Goal: Task Accomplishment & Management: Complete application form

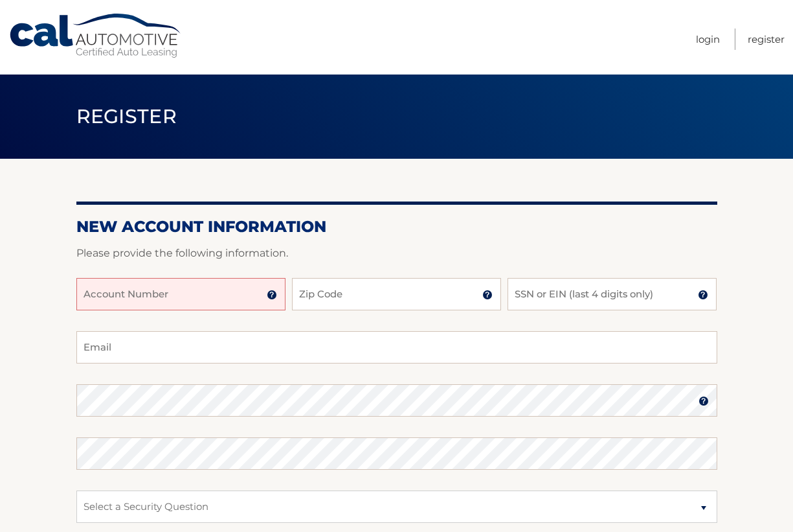
click at [236, 294] on input "Account Number" at bounding box center [180, 294] width 209 height 32
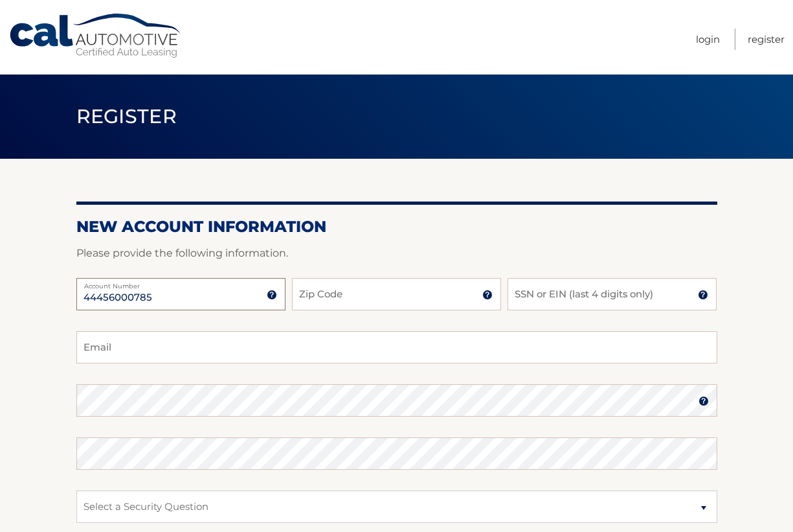
type input "44456000785"
click at [353, 301] on input "Zip Code" at bounding box center [396, 294] width 209 height 32
type input "33480"
click at [573, 297] on input "SSN or EIN (last 4 digits only)" at bounding box center [612, 294] width 209 height 32
type input "5381"
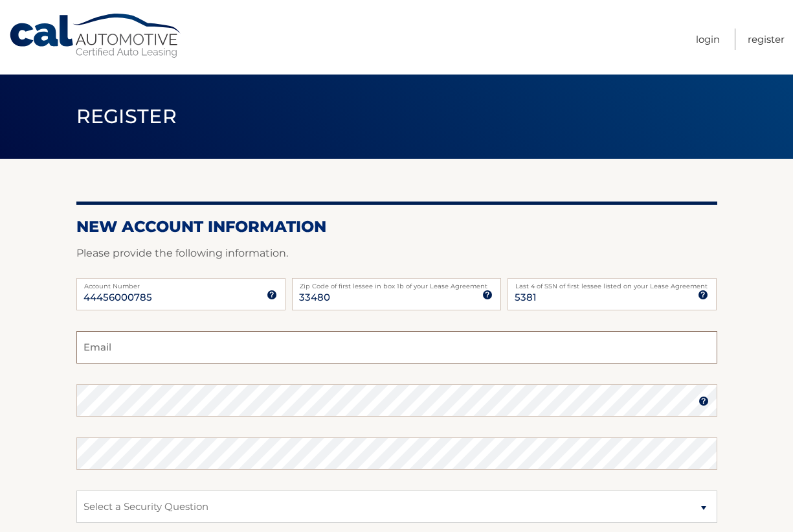
click at [151, 348] on input "Email" at bounding box center [396, 347] width 641 height 32
type input "susiemc123@gmail.com"
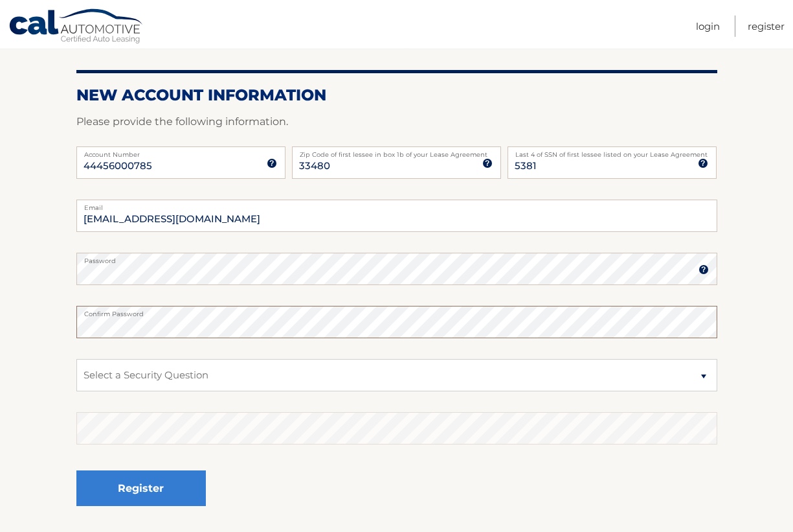
scroll to position [132, 0]
click at [76, 358] on select "Select a Security Question What was the name of your elementary school? What is…" at bounding box center [396, 374] width 641 height 32
select select "2"
click option "What is your mother’s maiden name?" at bounding box center [0, 0] width 0 height 0
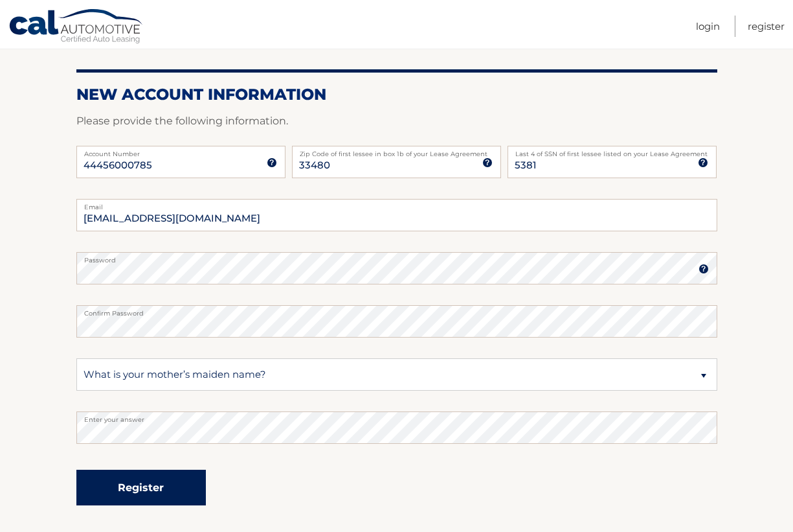
click at [153, 483] on button "Register" at bounding box center [140, 487] width 129 height 36
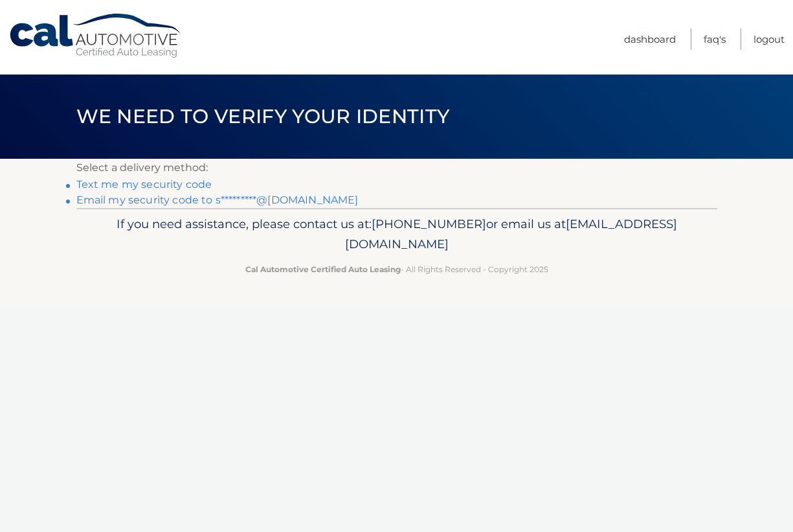
click at [151, 186] on link "Text me my security code" at bounding box center [144, 184] width 136 height 12
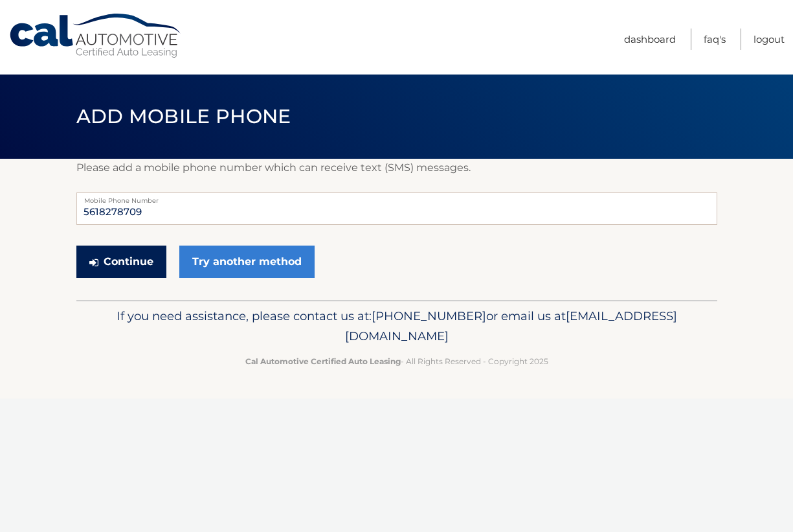
click at [125, 256] on button "Continue" at bounding box center [121, 261] width 90 height 32
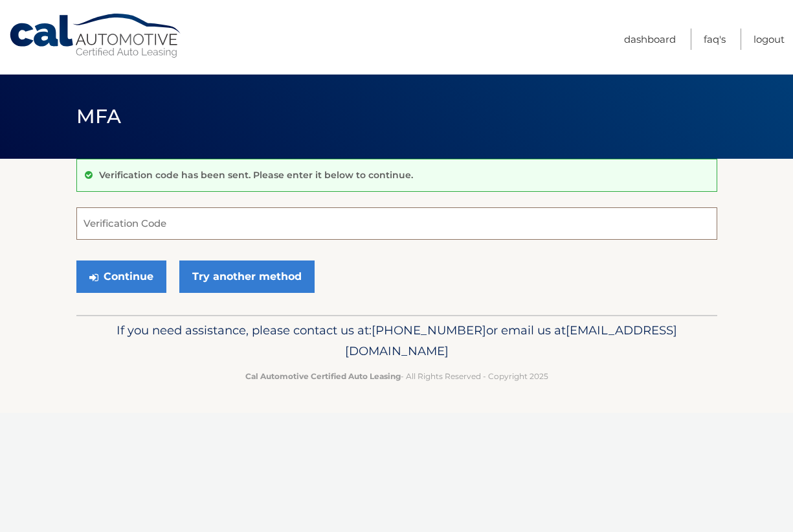
click at [127, 232] on input "Verification Code" at bounding box center [396, 223] width 641 height 32
type input "541625"
click at [128, 277] on button "Continue" at bounding box center [121, 276] width 90 height 32
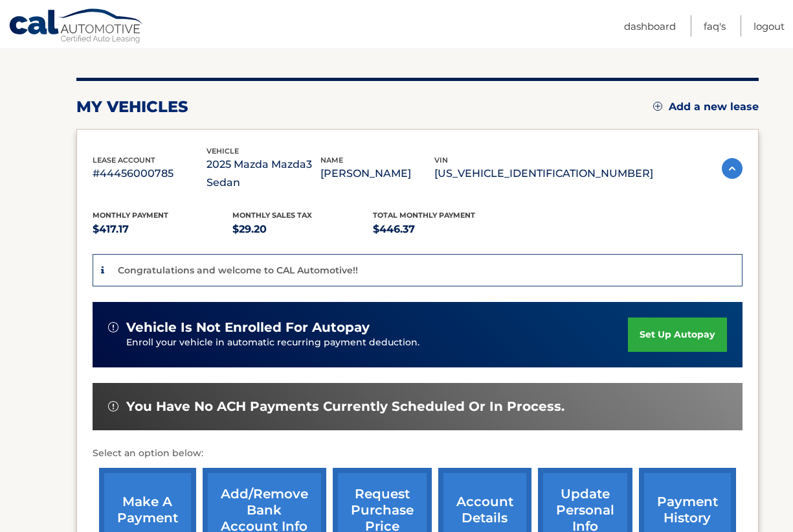
scroll to position [198, 0]
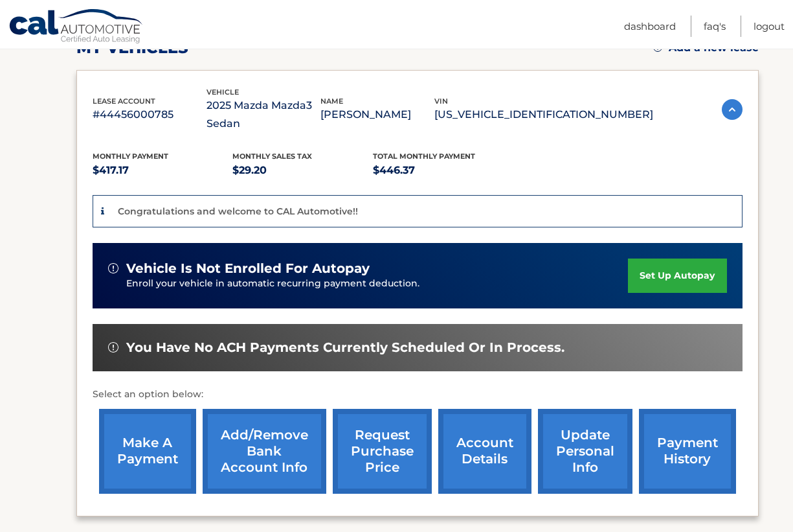
click at [240, 449] on link "Add/Remove bank account info" at bounding box center [265, 451] width 124 height 85
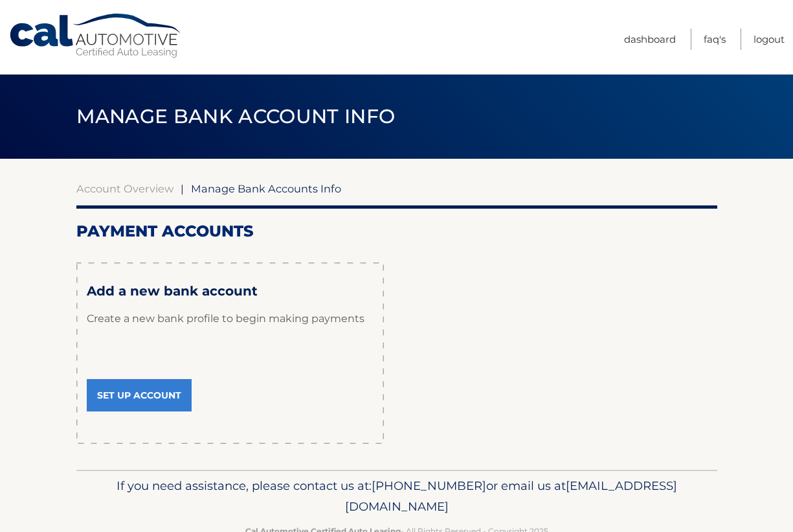
click at [136, 385] on link "Set Up Account" at bounding box center [139, 395] width 105 height 32
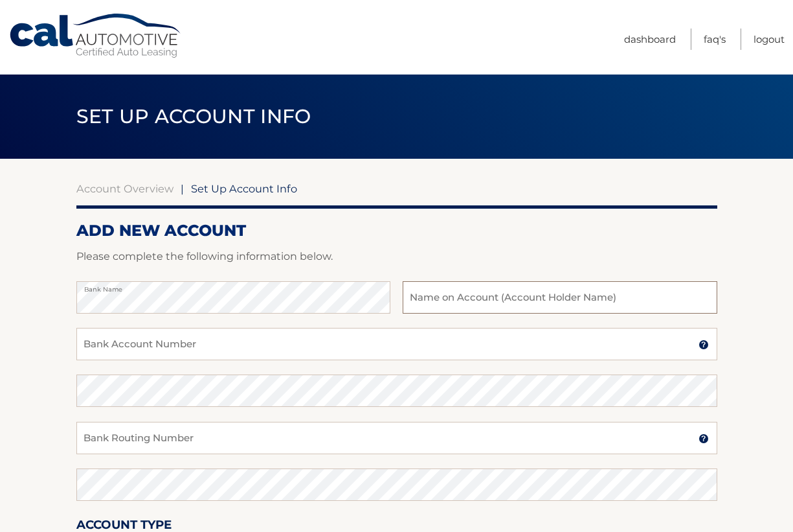
click at [446, 297] on input "text" at bounding box center [560, 297] width 314 height 32
type input "[PERSON_NAME]"
click at [185, 352] on input "Bank Account Number" at bounding box center [396, 344] width 641 height 32
type input "1003847"
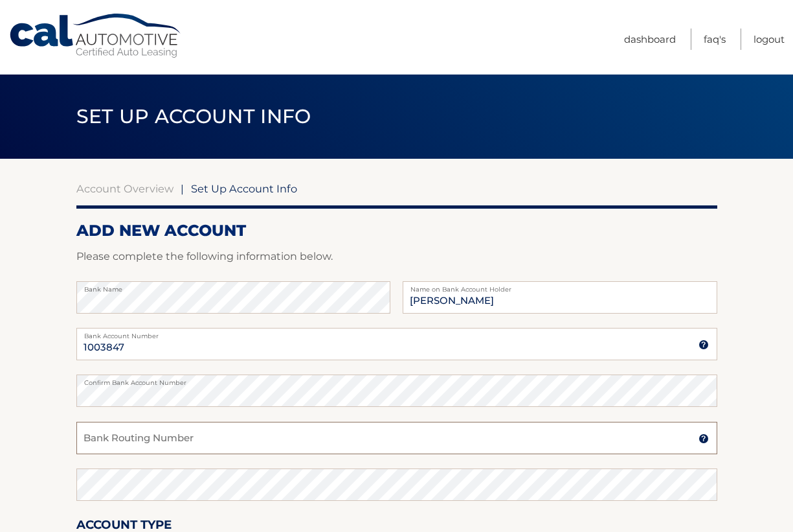
click at [162, 438] on input "Bank Routing Number" at bounding box center [396, 437] width 641 height 32
type input "067005158"
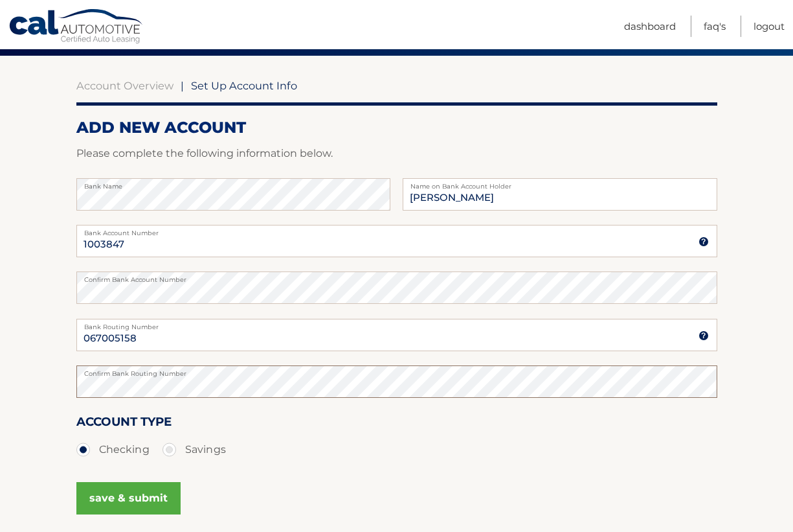
scroll to position [132, 0]
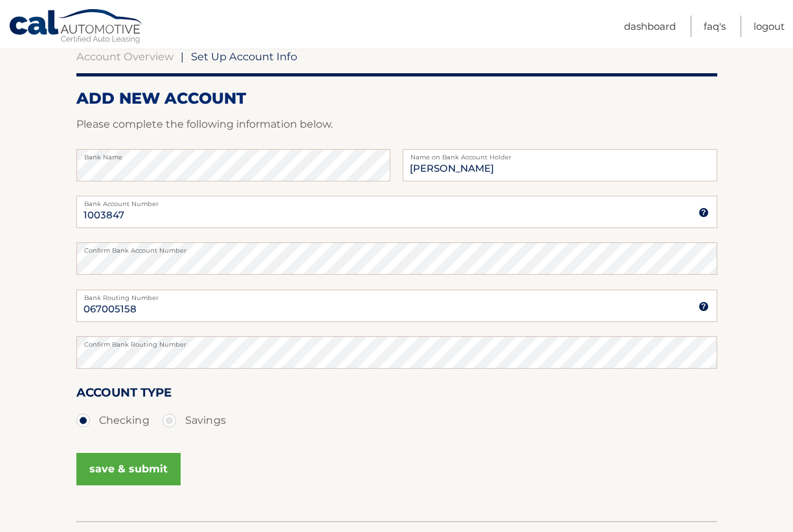
click at [150, 464] on button "save & submit" at bounding box center [128, 469] width 104 height 32
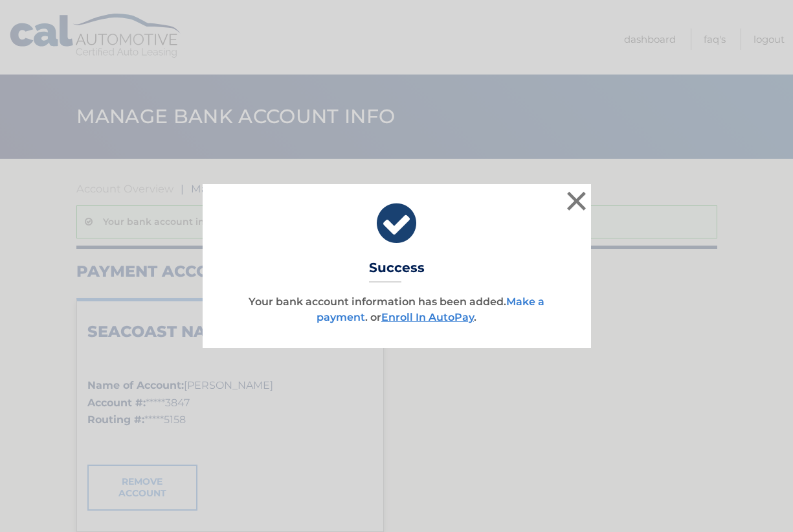
click at [332, 315] on link "Make a payment" at bounding box center [431, 309] width 228 height 28
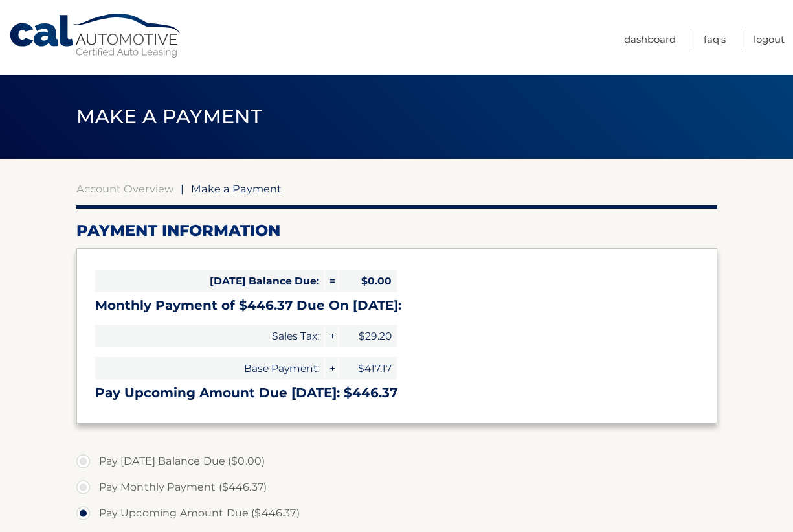
select select "NWE3ZTM4YzMtMzQwNC00NjI4LWI0MjQtNWYxNzBlMmE0MjQy"
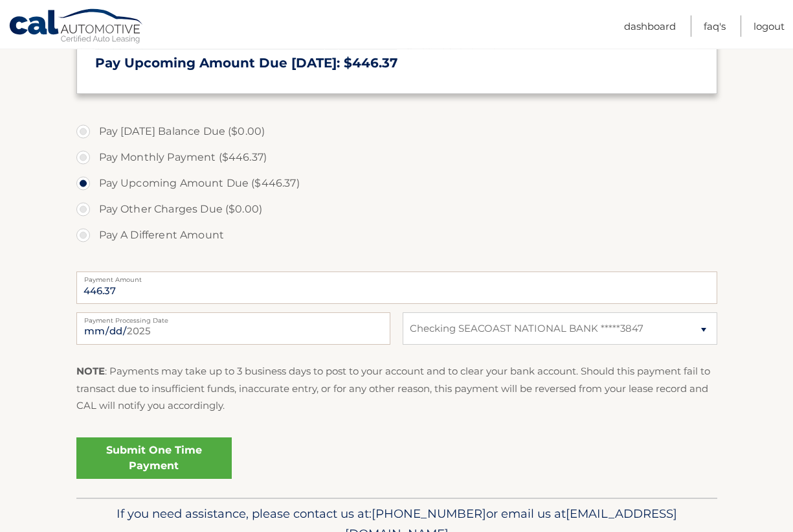
scroll to position [330, 0]
click at [126, 459] on link "Submit One Time Payment" at bounding box center [153, 456] width 155 height 41
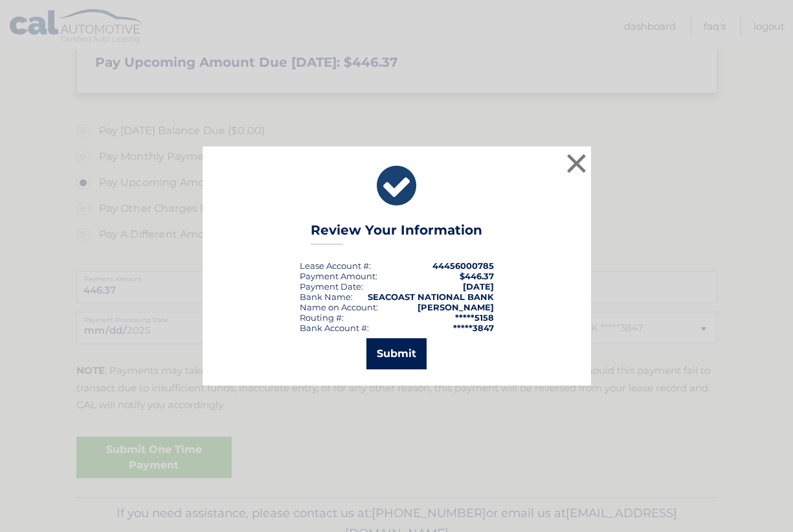
click at [421, 349] on button "Submit" at bounding box center [396, 353] width 60 height 31
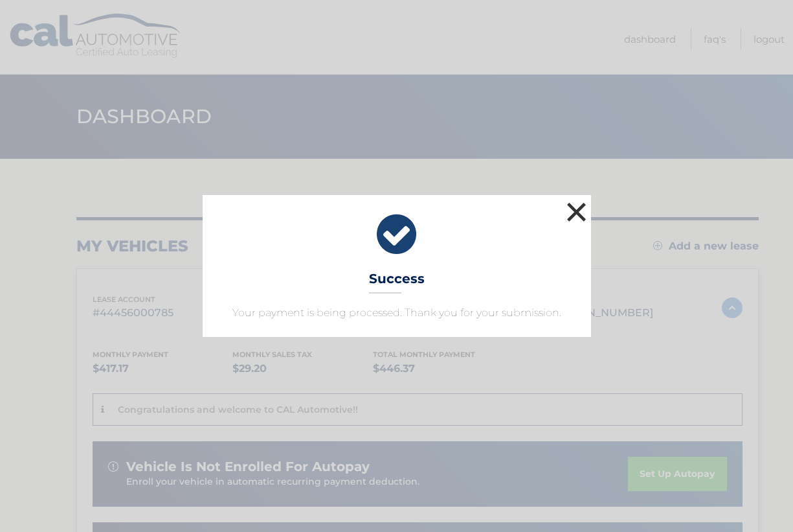
click at [575, 210] on button "×" at bounding box center [577, 212] width 26 height 26
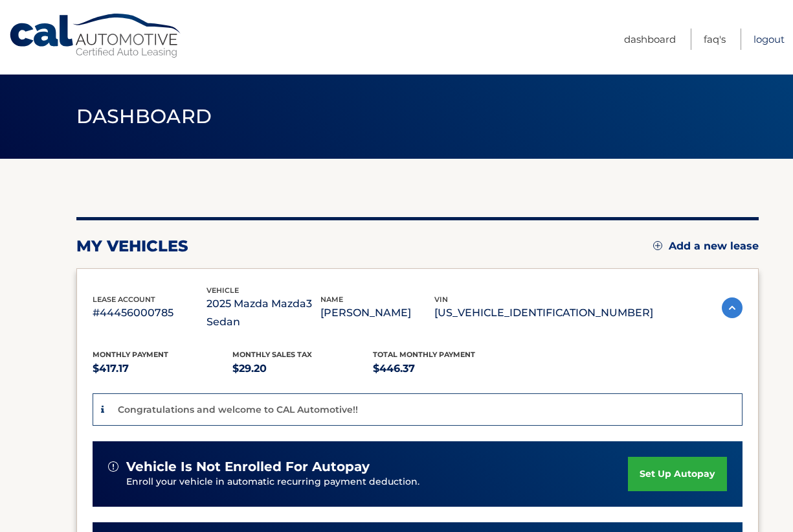
click at [765, 38] on link "Logout" at bounding box center [769, 38] width 31 height 21
